Goal: Task Accomplishment & Management: Manage account settings

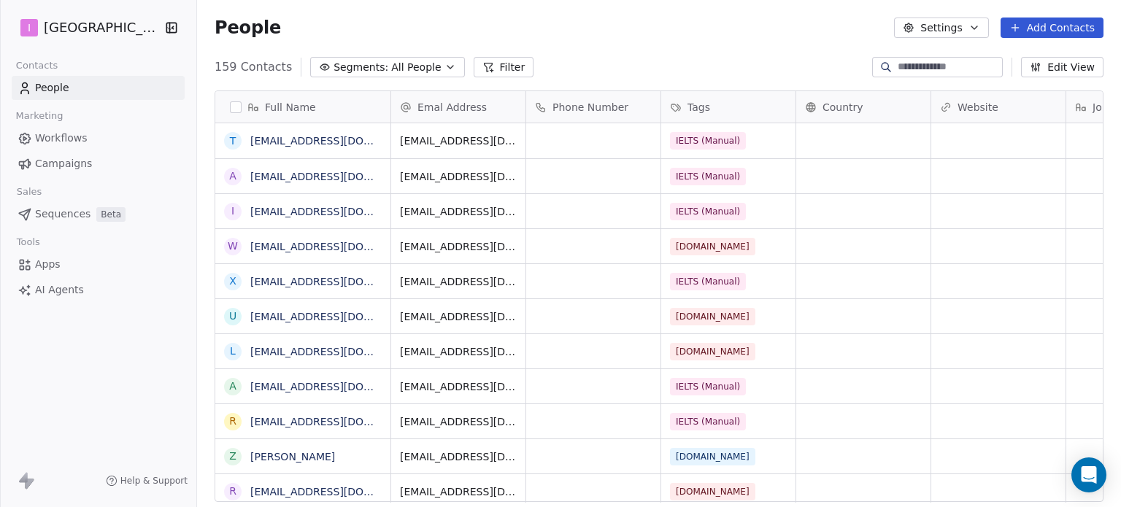
scroll to position [12, 12]
click at [1036, 20] on button "Add Contacts" at bounding box center [1052, 28] width 103 height 20
click at [1051, 57] on span "Create new contact" at bounding box center [1059, 59] width 100 height 15
click at [1021, 27] on icon at bounding box center [1015, 28] width 12 height 12
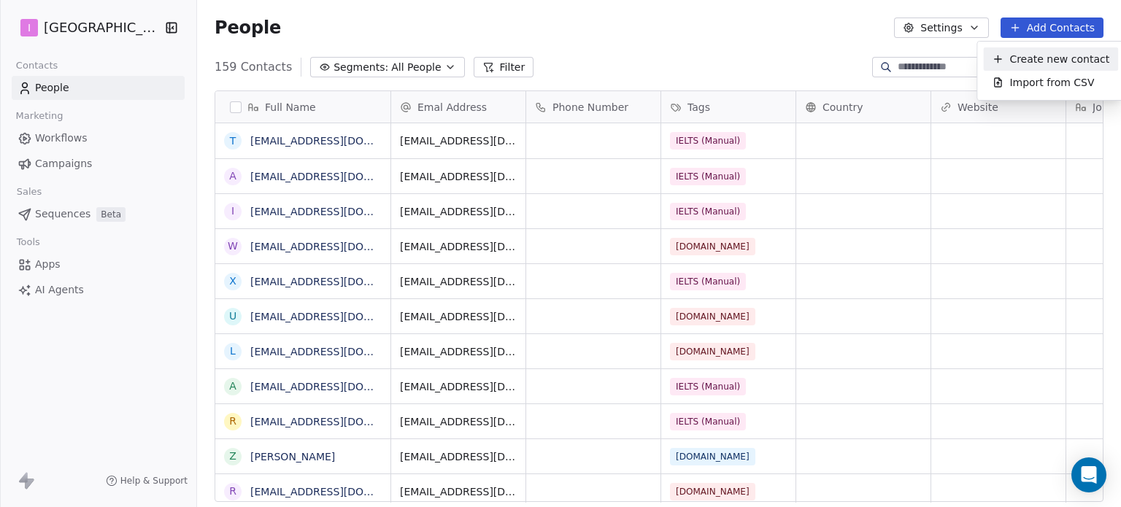
click at [1036, 55] on span "Create new contact" at bounding box center [1059, 59] width 100 height 15
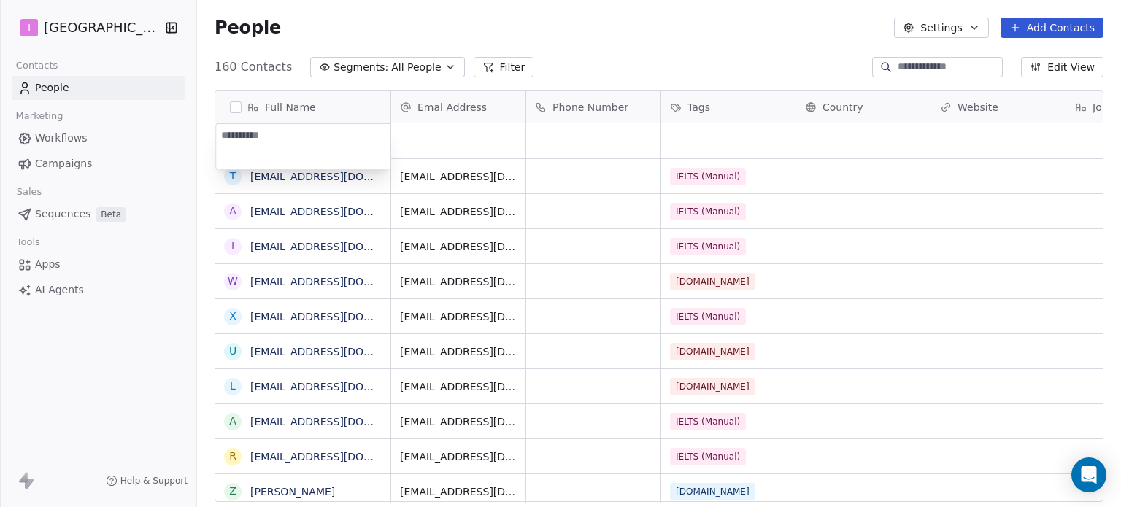
type textarea "**********"
click at [447, 136] on html "I IELTS University Contacts People Marketing Workflows Campaigns Sales Sequence…" at bounding box center [560, 253] width 1121 height 507
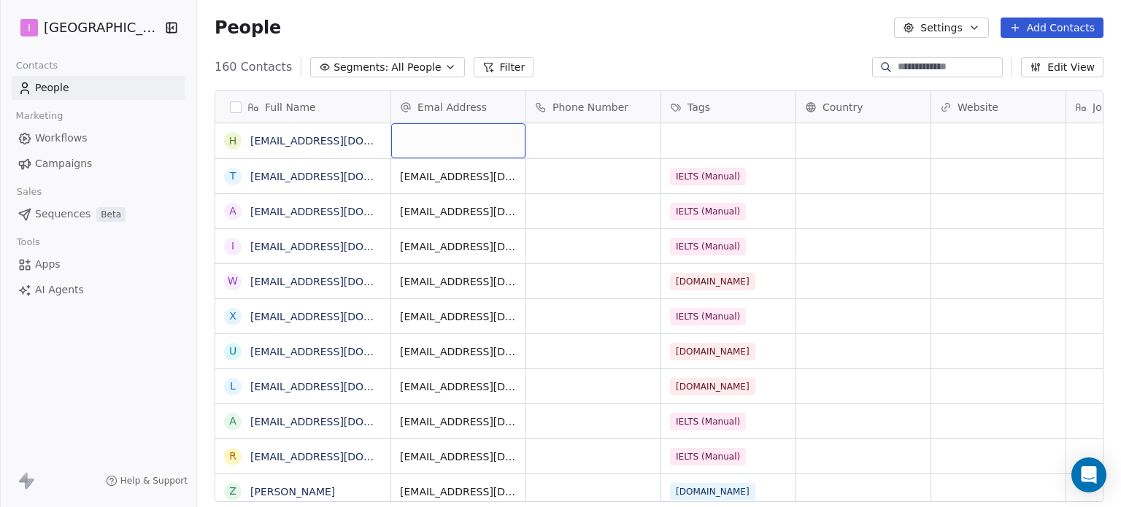
click at [446, 136] on div "grid" at bounding box center [458, 140] width 134 height 35
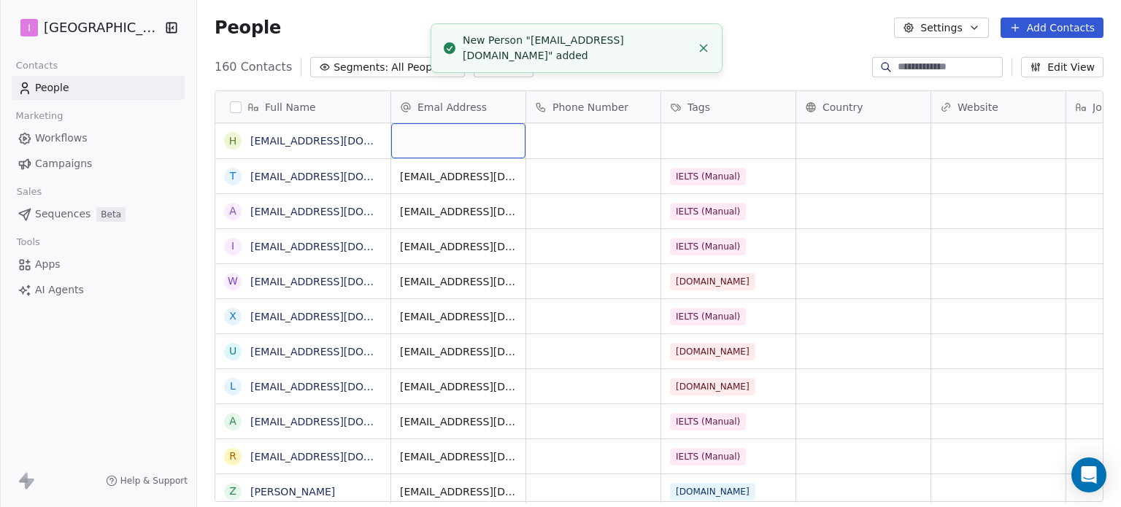
click at [445, 136] on div "grid" at bounding box center [458, 140] width 134 height 35
click at [444, 136] on input "email" at bounding box center [459, 141] width 128 height 29
type input "**********"
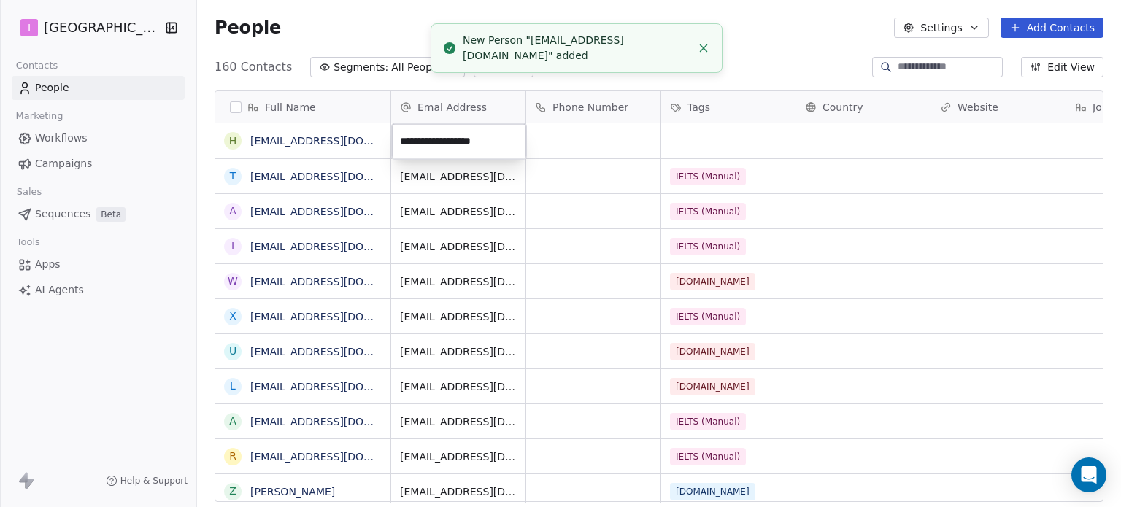
click at [739, 145] on html "I IELTS University Contacts People Marketing Workflows Campaigns Sales Sequence…" at bounding box center [560, 253] width 1121 height 507
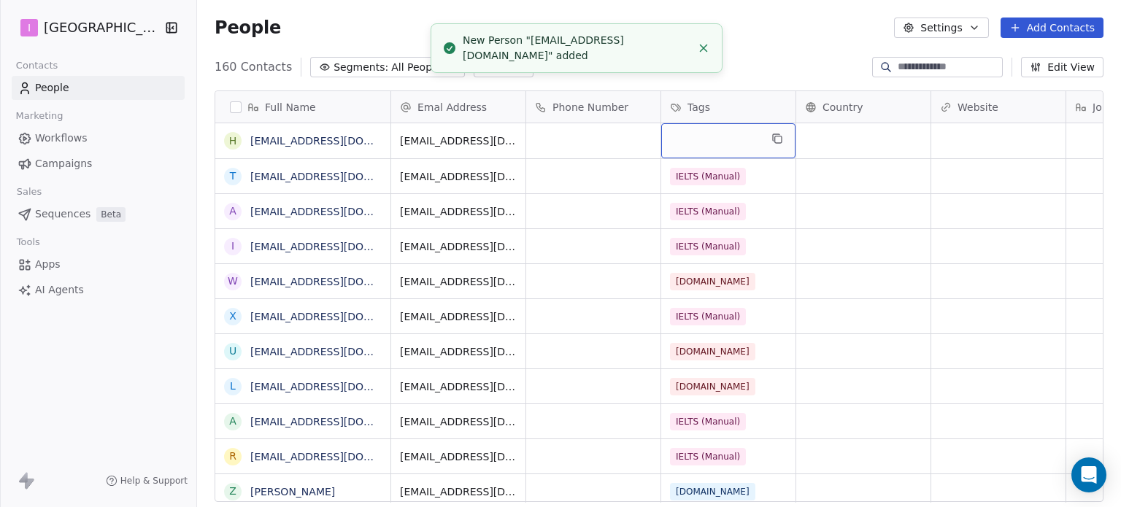
click at [739, 145] on div "grid" at bounding box center [728, 140] width 134 height 35
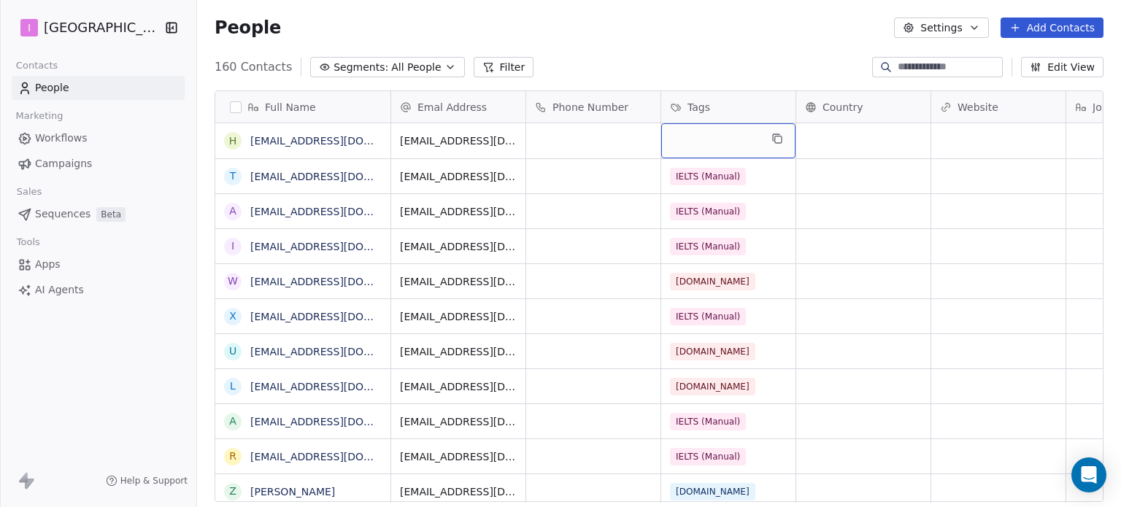
click at [739, 145] on div "grid" at bounding box center [728, 140] width 134 height 35
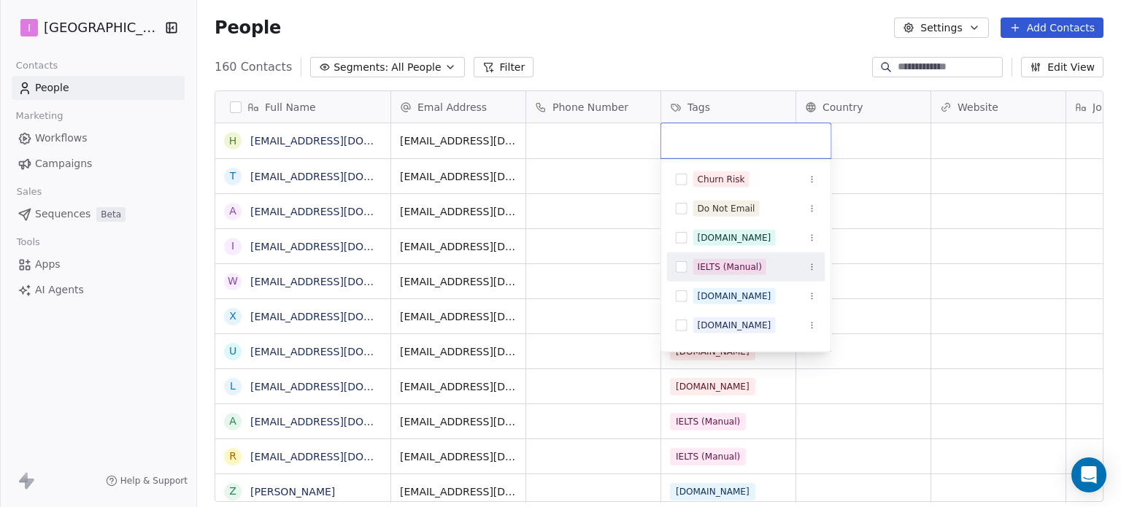
click at [731, 261] on div "IELTS (Manual)" at bounding box center [730, 267] width 64 height 13
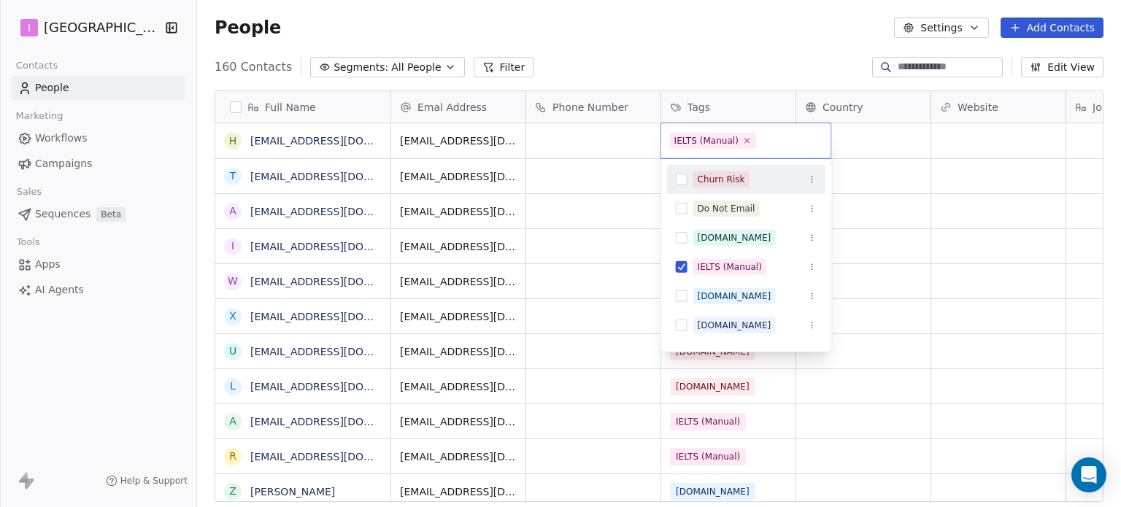
click at [668, 42] on html "I IELTS University Contacts People Marketing Workflows Campaigns Sales Sequence…" at bounding box center [560, 253] width 1121 height 507
